Goal: Transaction & Acquisition: Subscribe to service/newsletter

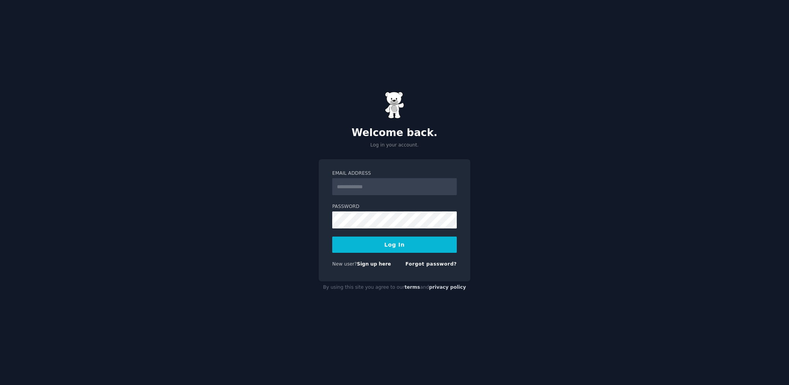
click at [365, 188] on input "Email Address" at bounding box center [394, 186] width 125 height 17
type input "**********"
click at [448, 241] on button "Log In" at bounding box center [394, 245] width 125 height 16
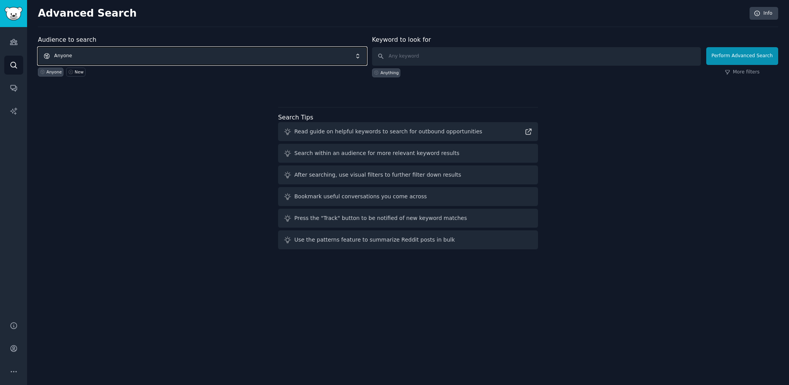
click at [361, 54] on span "Anyone" at bounding box center [202, 56] width 329 height 18
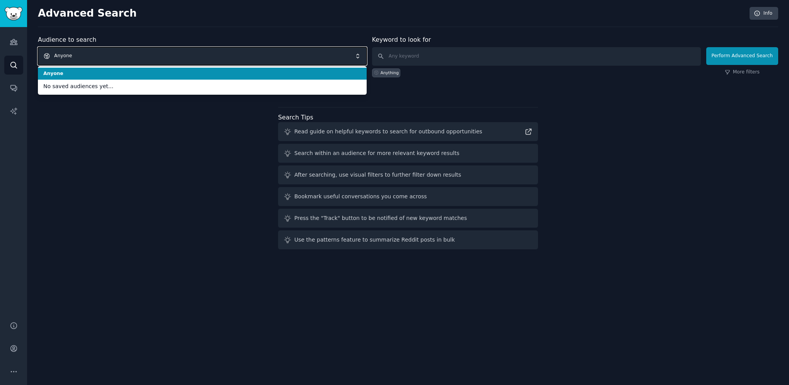
click at [361, 54] on span "Anyone" at bounding box center [202, 56] width 329 height 18
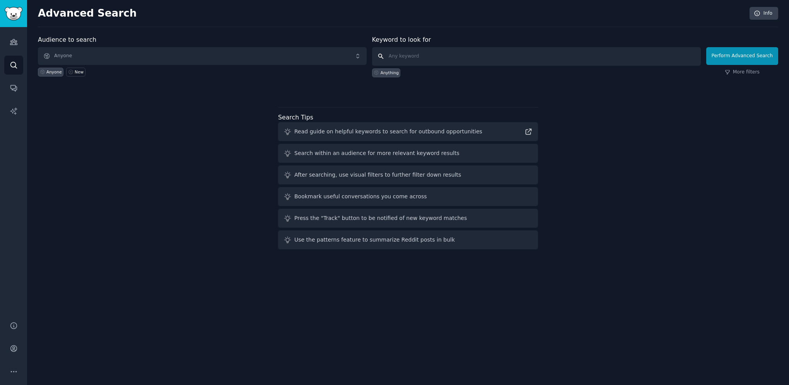
click at [419, 60] on input "text" at bounding box center [536, 56] width 329 height 19
type input "respite care for dementia patients"
click at [725, 57] on button "Perform Advanced Search" at bounding box center [742, 56] width 72 height 18
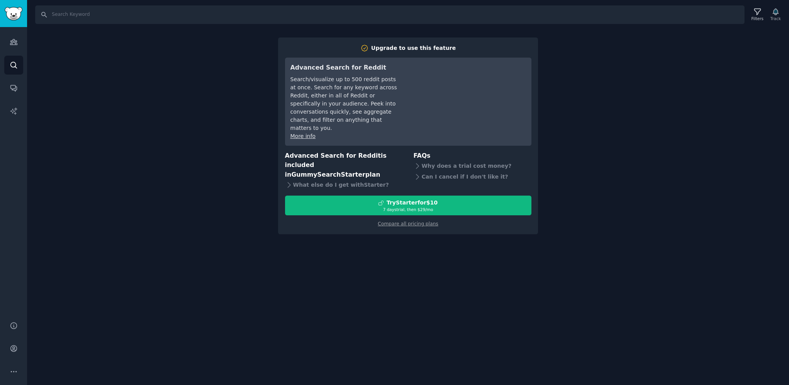
click at [419, 221] on link "Compare all pricing plans" at bounding box center [408, 223] width 60 height 5
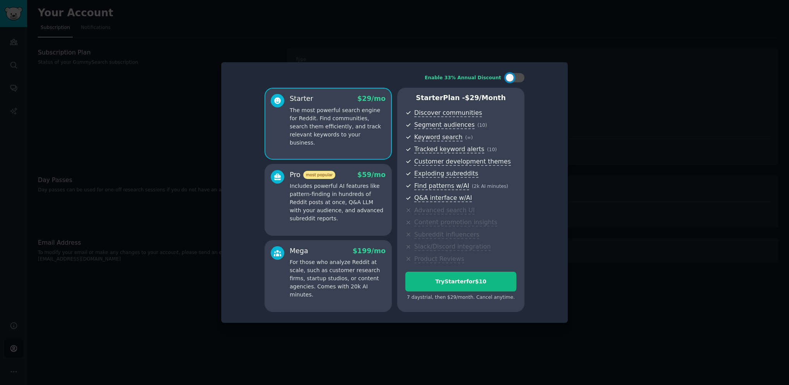
click at [343, 213] on p "Includes powerful AI features like pattern-finding in hundreds of Reddit posts …" at bounding box center [338, 202] width 96 height 41
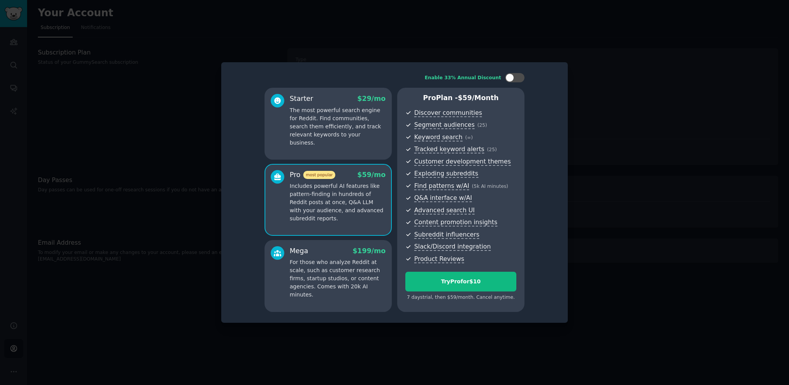
click at [336, 118] on p "The most powerful search engine for Reddit. Find communities, search them effic…" at bounding box center [338, 126] width 96 height 41
